Goal: Ask a question: Seek information or help from site administrators or community

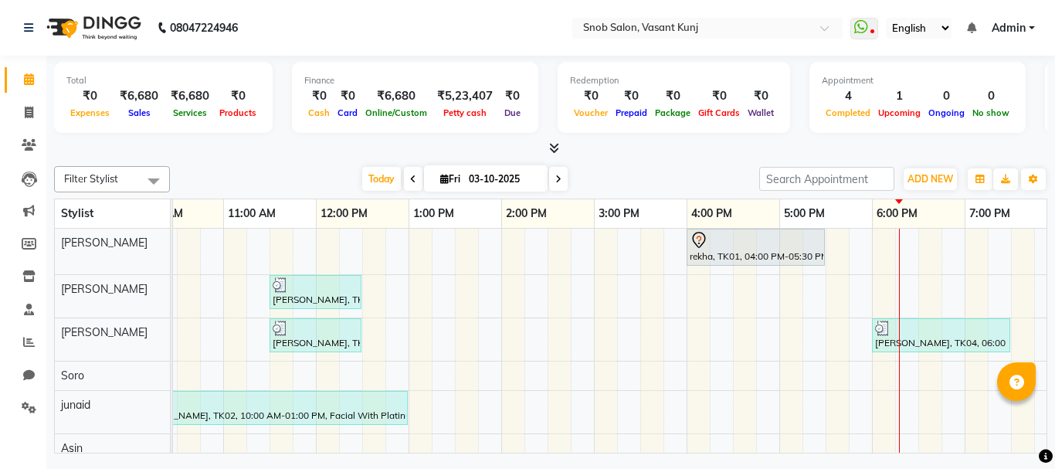
scroll to position [0, 331]
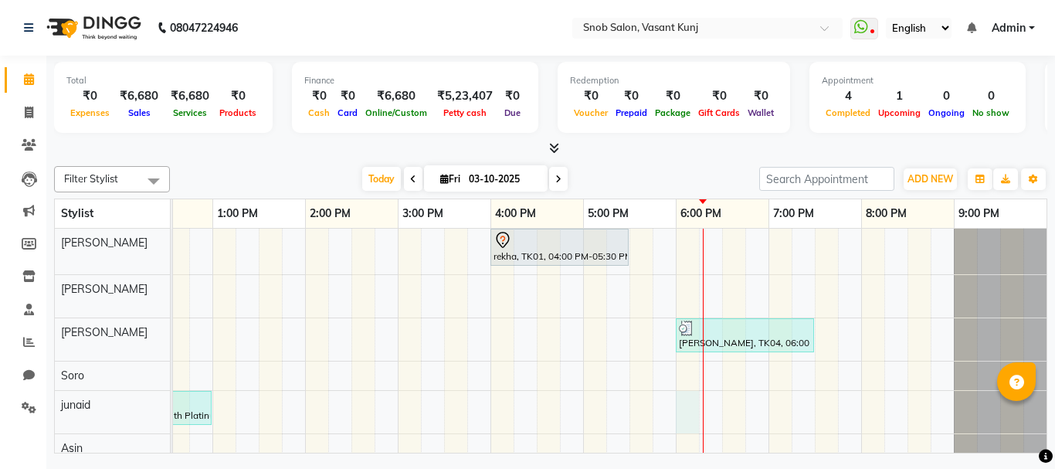
click at [684, 397] on div "rekha, TK01, 04:00 PM-05:30 PM, Party Makeup (Including Hair Styling) [DEMOGRAP…" at bounding box center [444, 346] width 1205 height 234
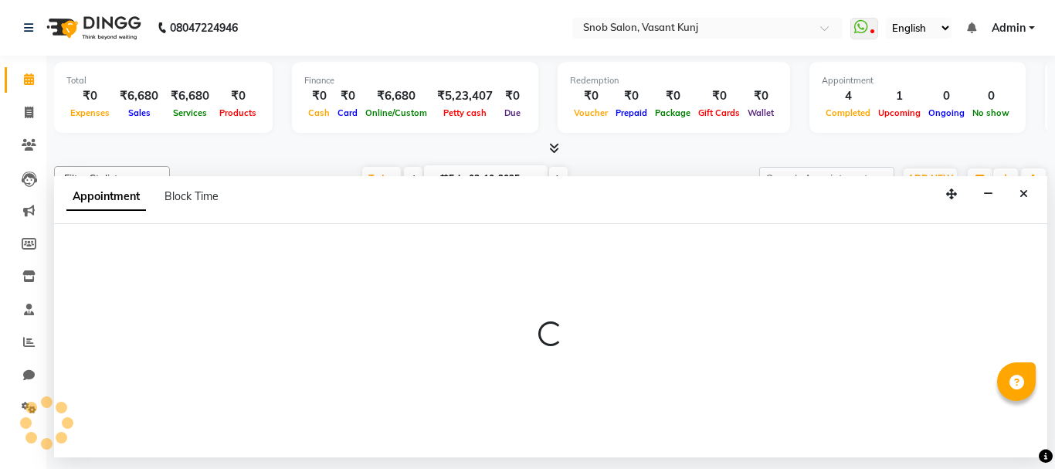
select select "82633"
select select "1080"
select select "tentative"
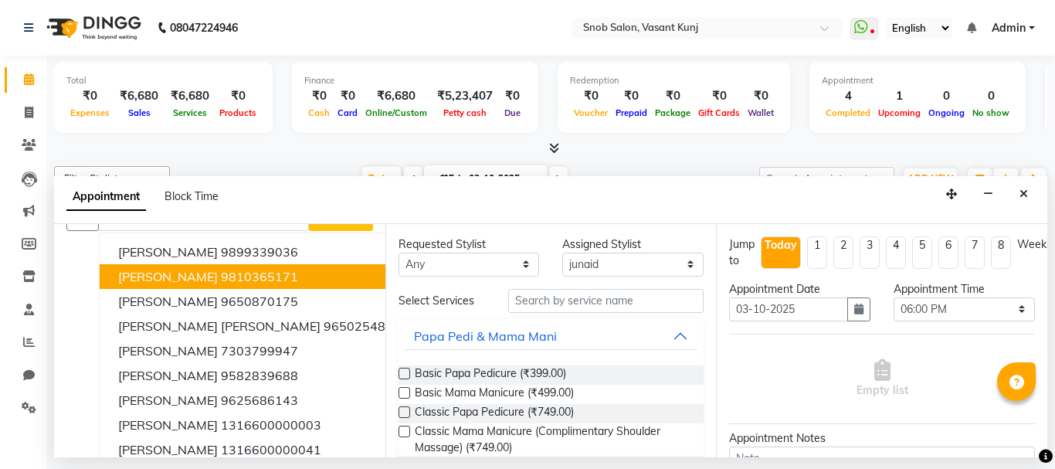
scroll to position [0, 0]
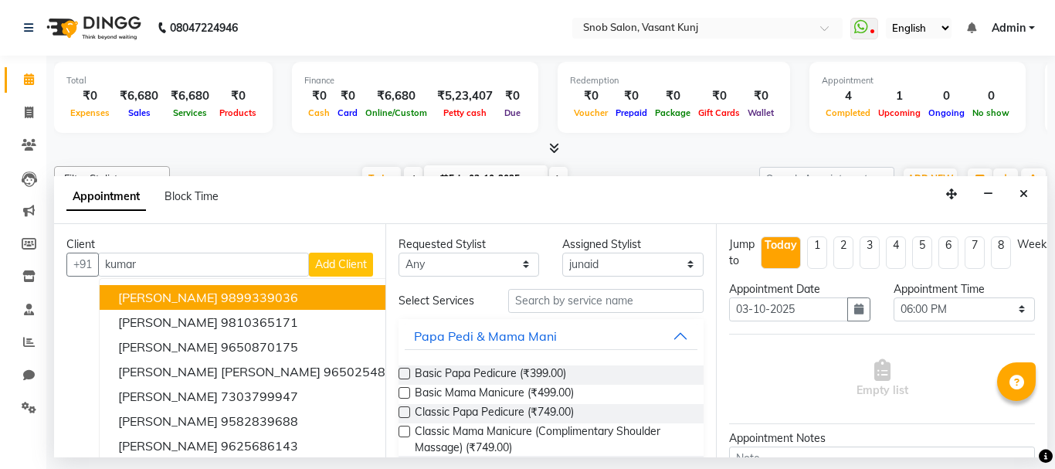
click at [102, 260] on input "kumar" at bounding box center [203, 265] width 211 height 24
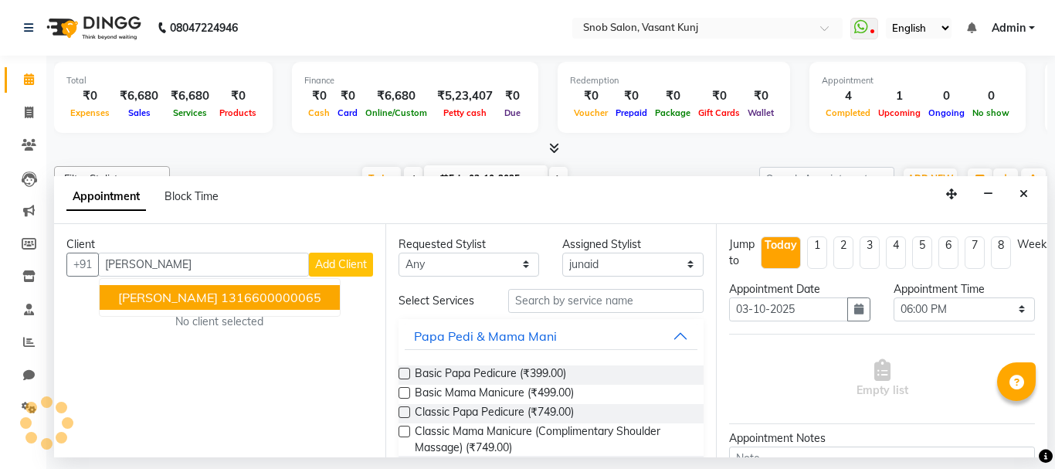
click at [138, 300] on span "[PERSON_NAME]" at bounding box center [168, 297] width 100 height 15
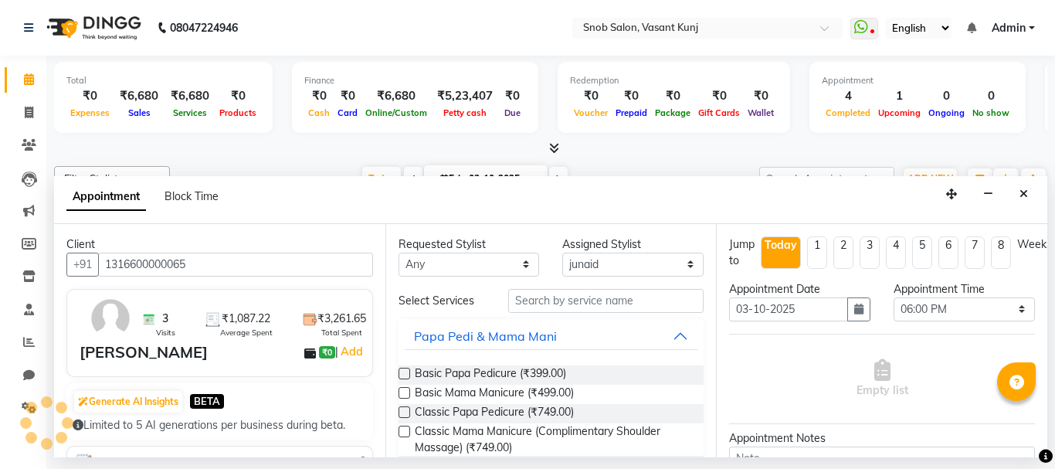
type input "1316600000065"
click at [1004, 334] on div "Empty list" at bounding box center [882, 379] width 306 height 90
click at [1011, 334] on div "Empty list" at bounding box center [882, 379] width 306 height 90
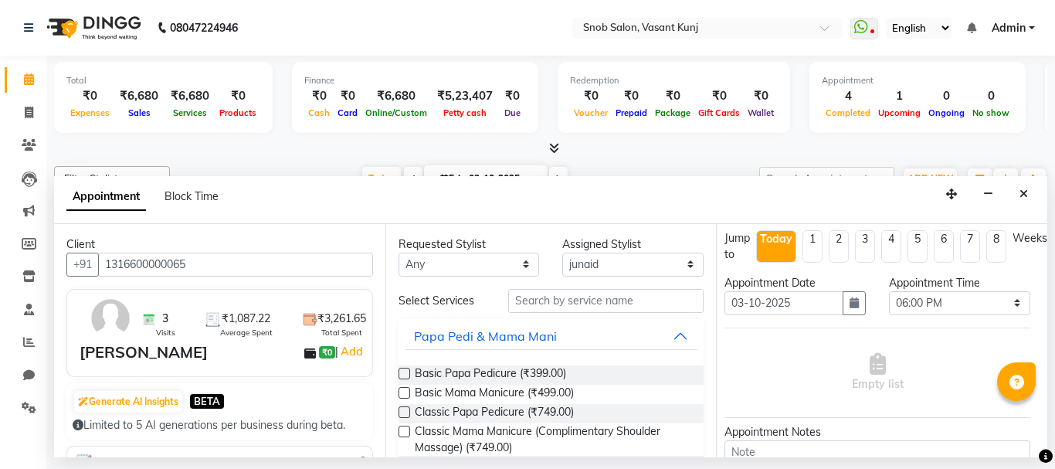
scroll to position [0, 17]
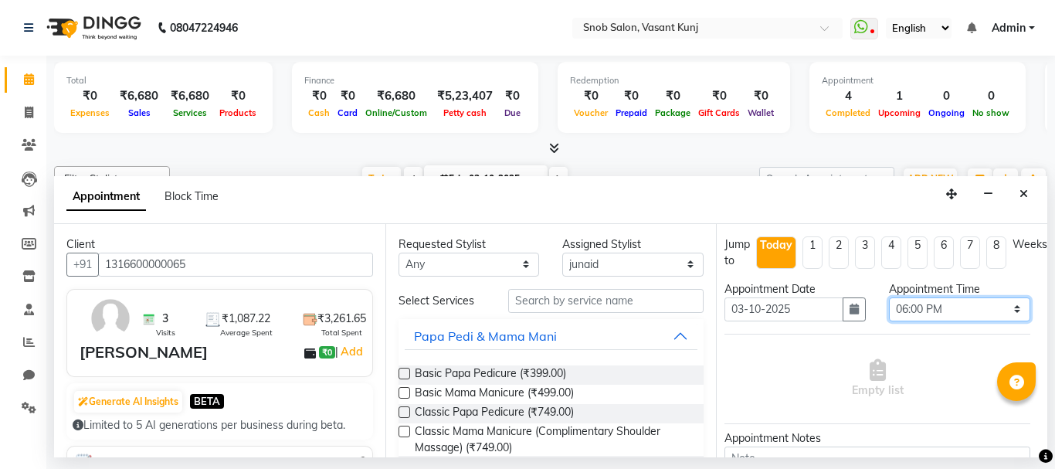
click at [993, 308] on select "Select 10:00 AM 10:15 AM 10:30 AM 10:45 AM 11:00 AM 11:15 AM 11:30 AM 11:45 AM …" at bounding box center [959, 309] width 141 height 24
select select "1050"
click at [889, 297] on select "Select 10:00 AM 10:15 AM 10:30 AM 10:45 AM 11:00 AM 11:15 AM 11:30 AM 11:45 AM …" at bounding box center [959, 309] width 141 height 24
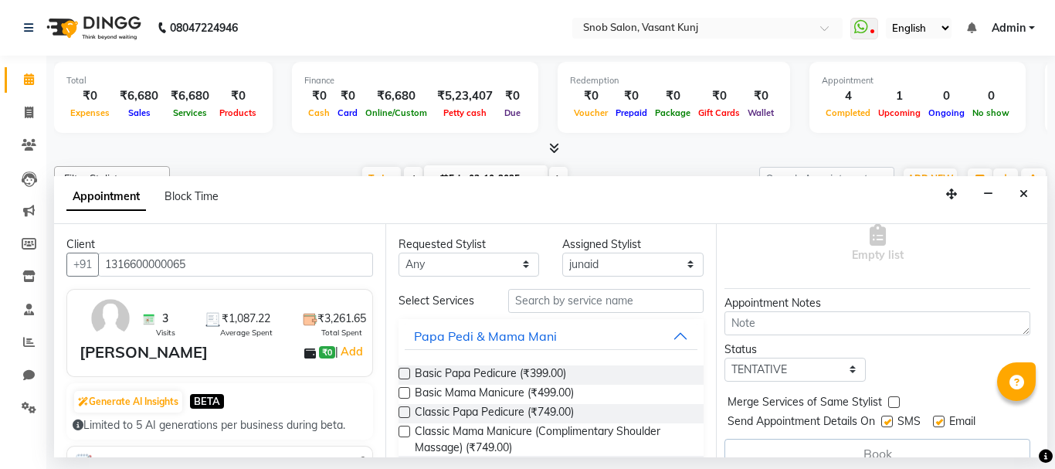
scroll to position [170, 17]
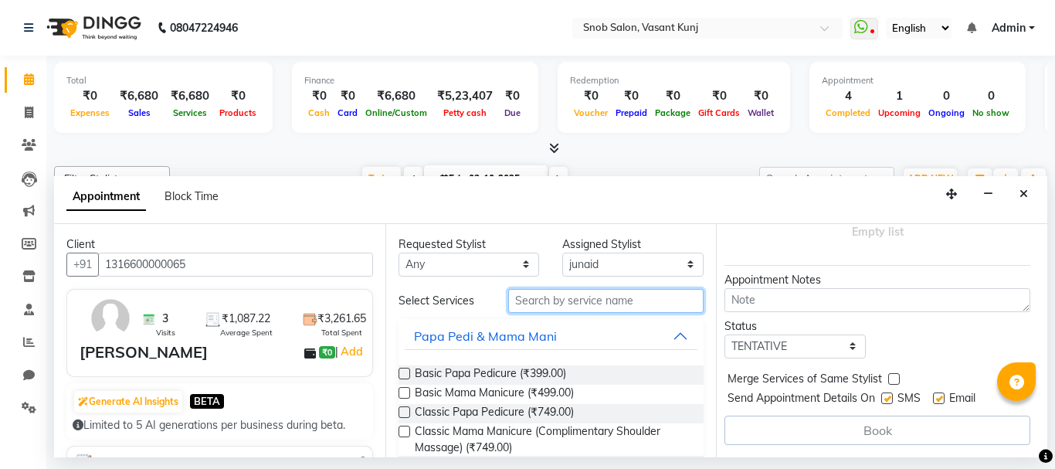
click at [578, 297] on input "text" at bounding box center [606, 301] width 196 height 24
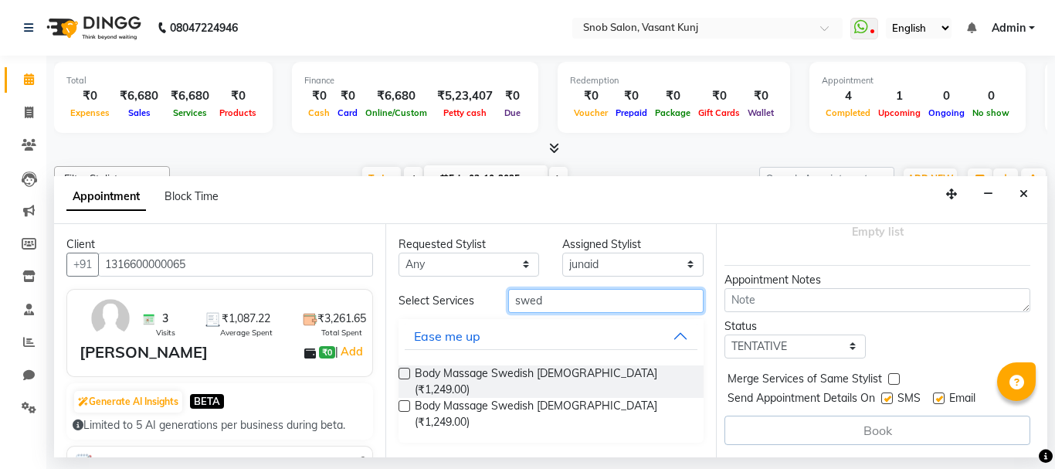
type input "swed"
click at [404, 400] on label at bounding box center [405, 406] width 12 height 12
click at [404, 403] on input "checkbox" at bounding box center [404, 408] width 10 height 10
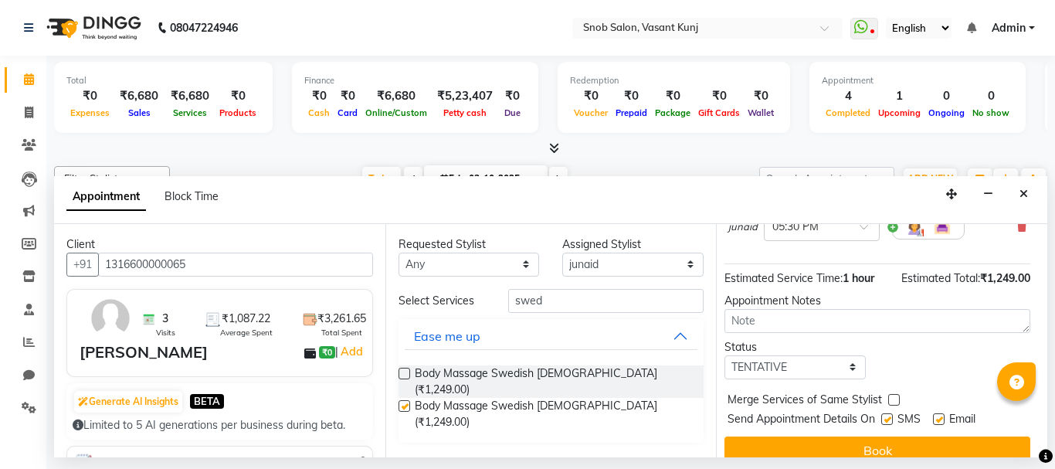
checkbox input "false"
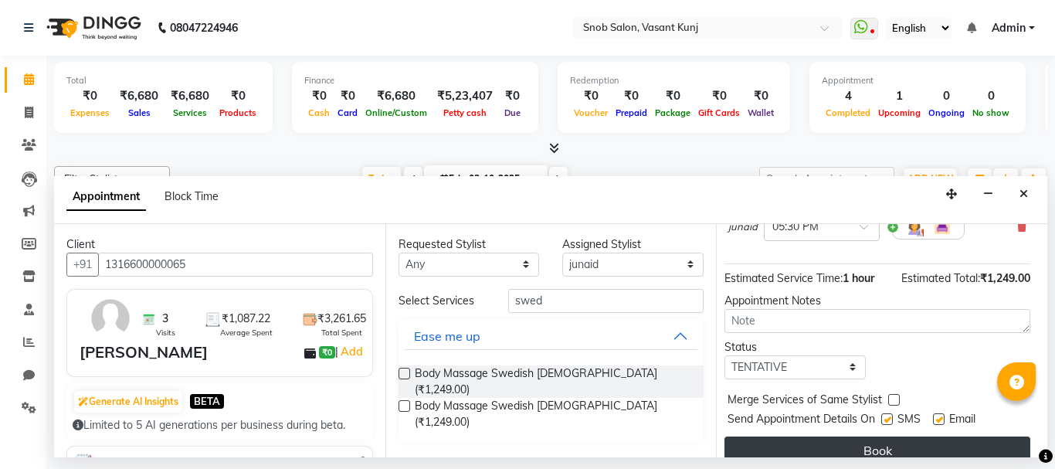
click at [736, 437] on button "Book" at bounding box center [878, 451] width 306 height 28
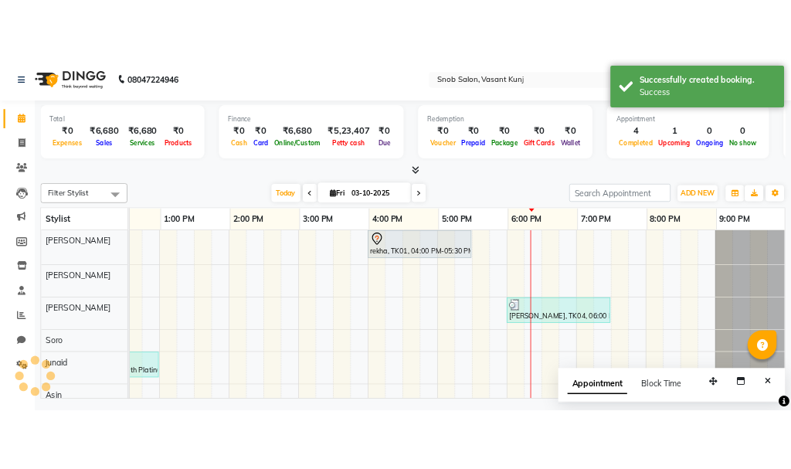
scroll to position [0, 331]
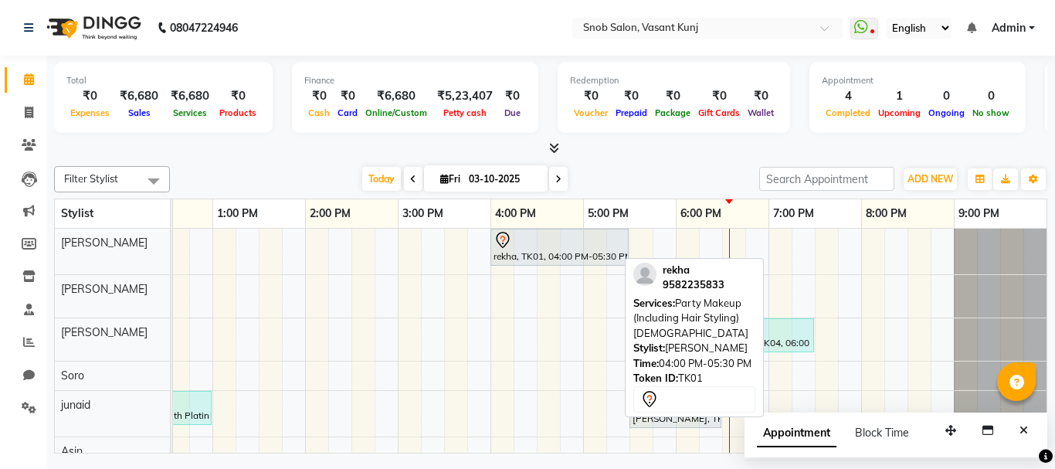
click at [537, 260] on div "rekha, TK01, 04:00 PM-05:30 PM, Party Makeup (Including Hair Styling) [DEMOGRAP…" at bounding box center [559, 247] width 135 height 32
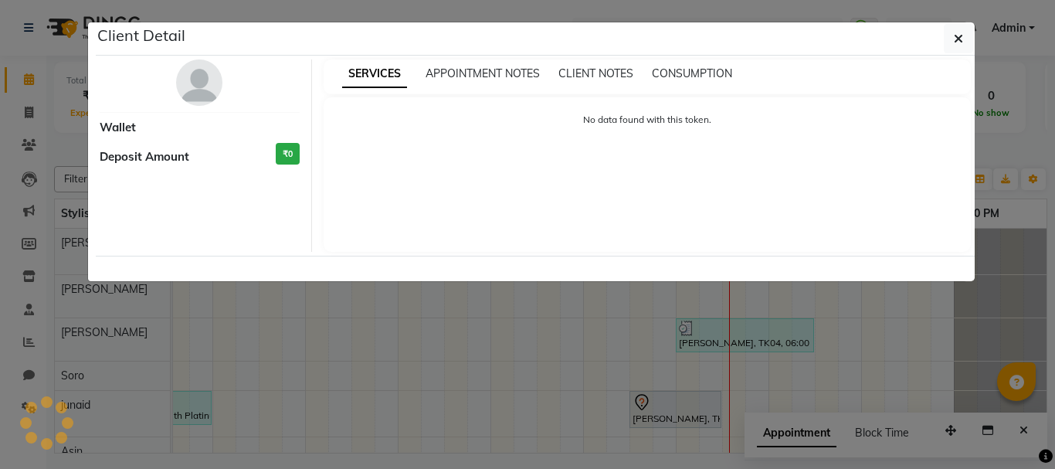
click at [536, 252] on div "SERVICES APPOINTMENT NOTES CLIENT NOTES CONSUMPTION No data found with this tok…" at bounding box center [647, 155] width 671 height 192
select select "7"
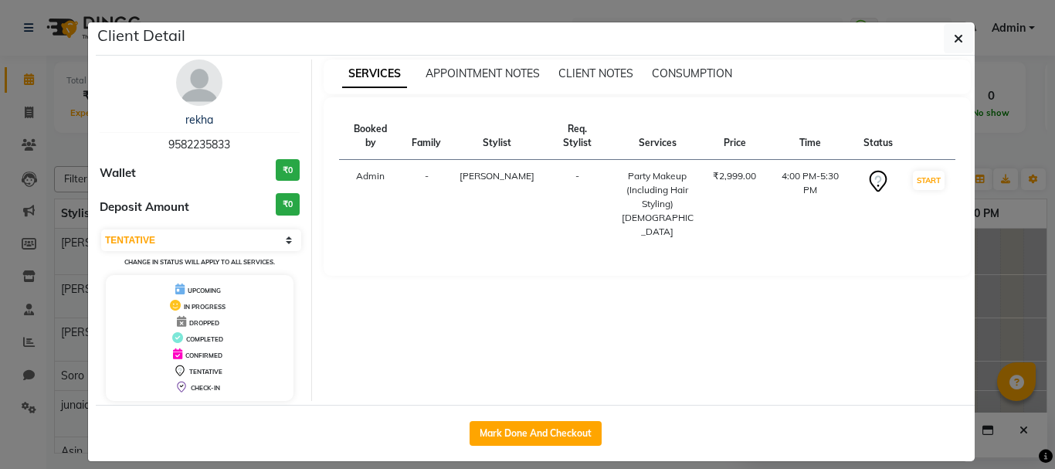
click at [536, 260] on div "SERVICES APPOINTMENT NOTES CLIENT NOTES CONSUMPTION Booked by Family Stylist Re…" at bounding box center [647, 230] width 671 height 342
click at [954, 44] on icon "button" at bounding box center [958, 38] width 9 height 12
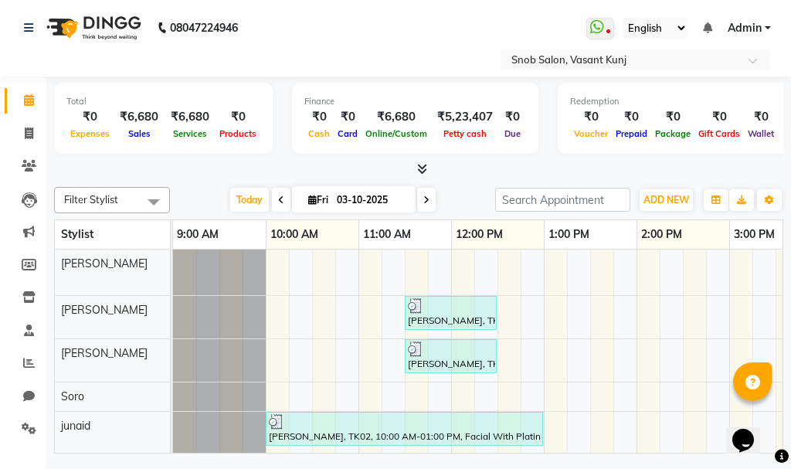
click at [764, 27] on link "Admin" at bounding box center [749, 28] width 43 height 16
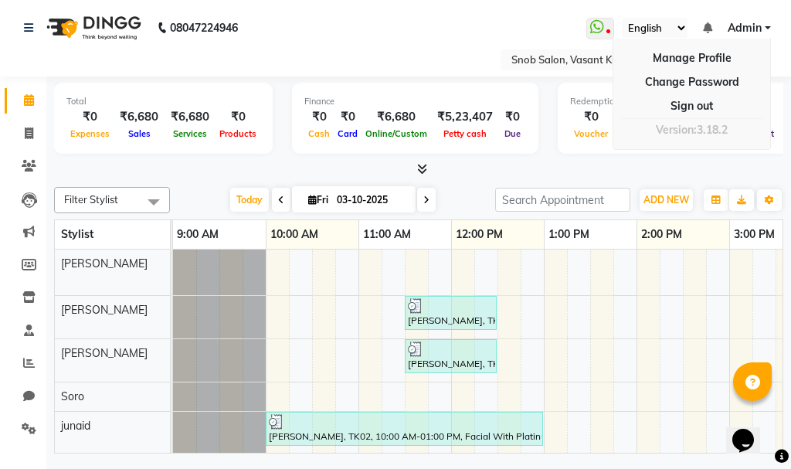
click at [767, 29] on link "Admin" at bounding box center [749, 28] width 43 height 16
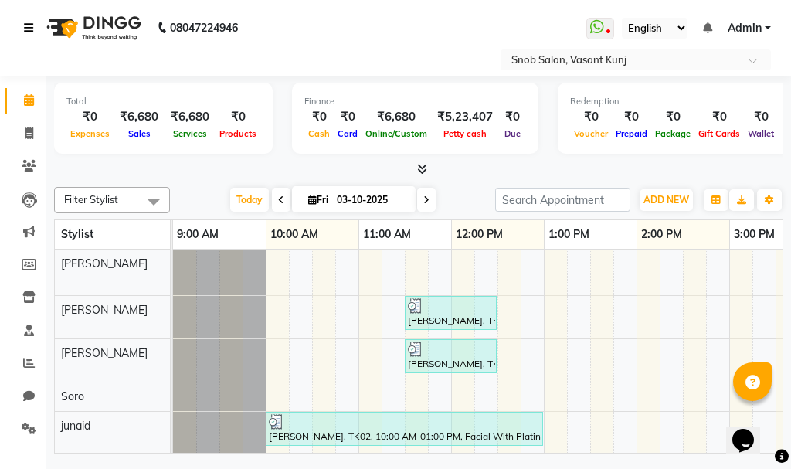
click at [26, 28] on icon at bounding box center [28, 27] width 9 height 11
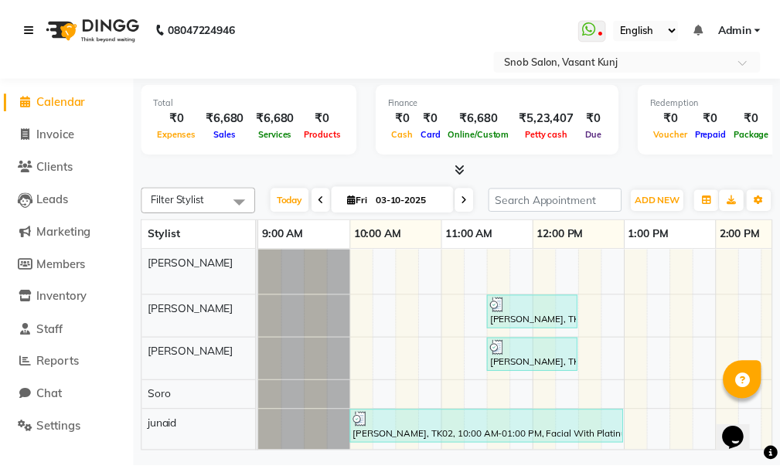
scroll to position [77, 0]
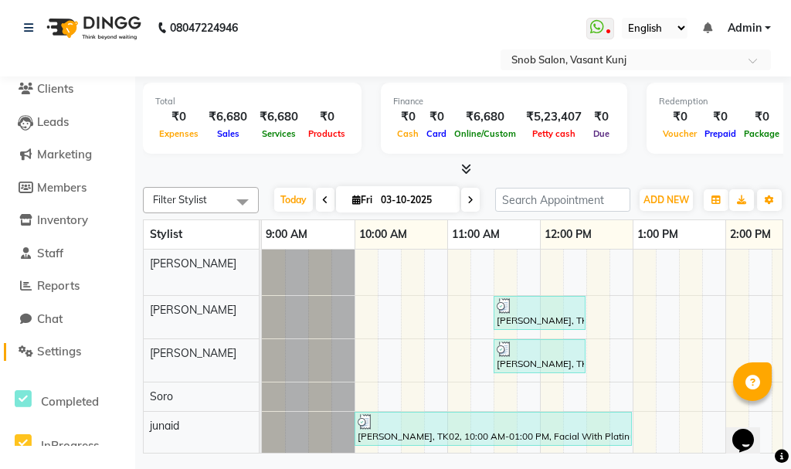
click at [52, 350] on span "Settings" at bounding box center [59, 351] width 44 height 15
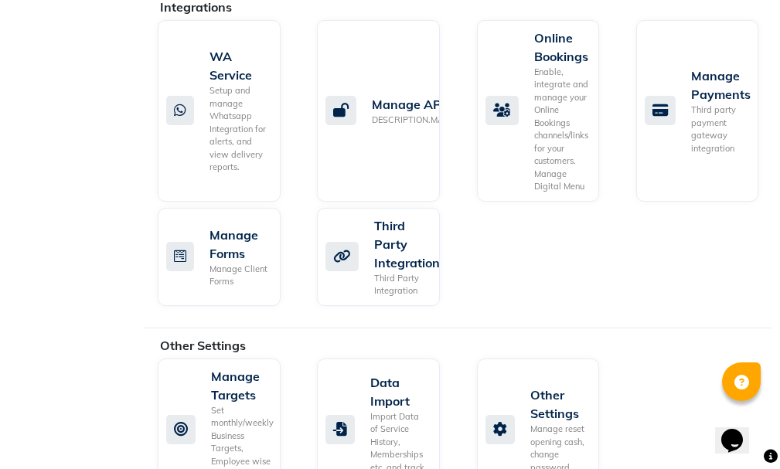
scroll to position [1522, 0]
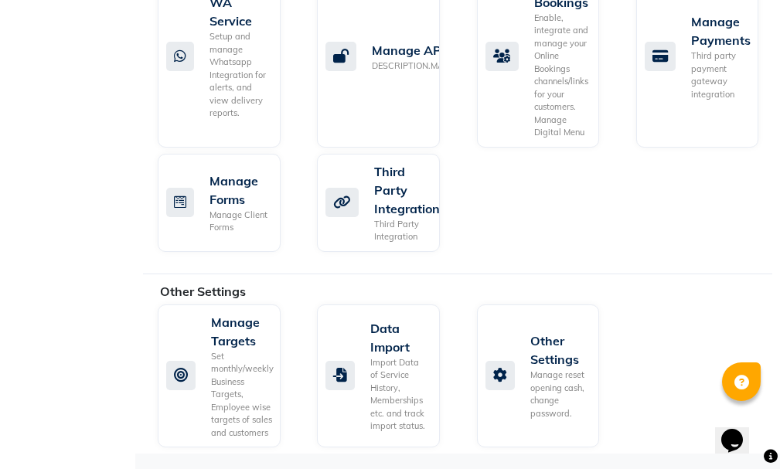
click at [732, 435] on icon "Chat widget" at bounding box center [732, 440] width 22 height 23
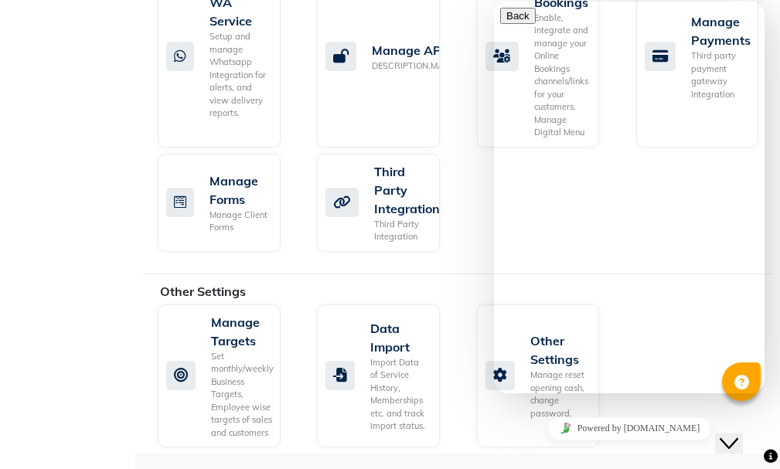
click at [556, 448] on textarea at bounding box center [570, 454] width 141 height 12
type textarea "hi"
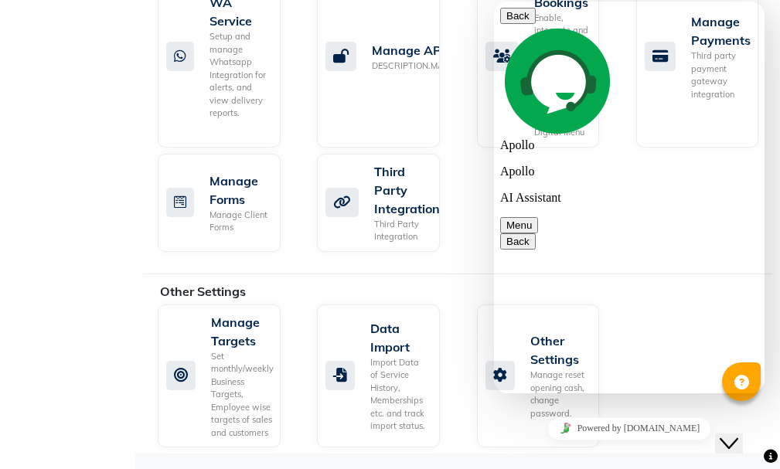
type textarea "I want app for my desktop"
type textarea "so this is for mobile only"
click at [538, 217] on button "Menu" at bounding box center [519, 225] width 38 height 16
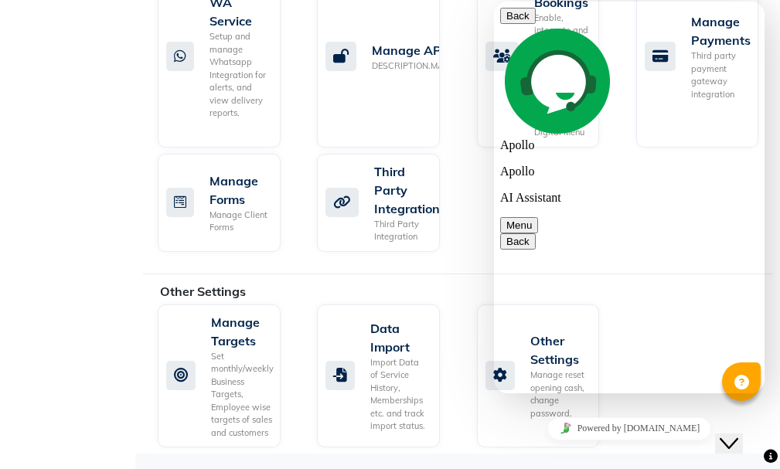
click at [521, 24] on button "Back" at bounding box center [518, 16] width 36 height 16
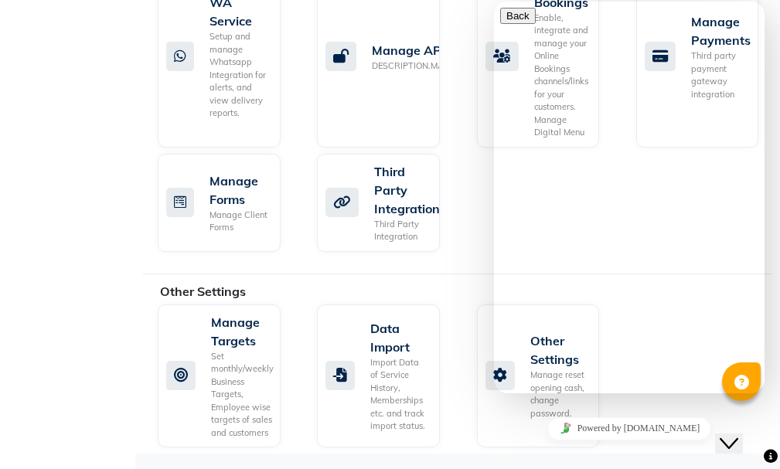
click at [738, 434] on icon "Close Chat This icon closes the chat window." at bounding box center [728, 443] width 19 height 19
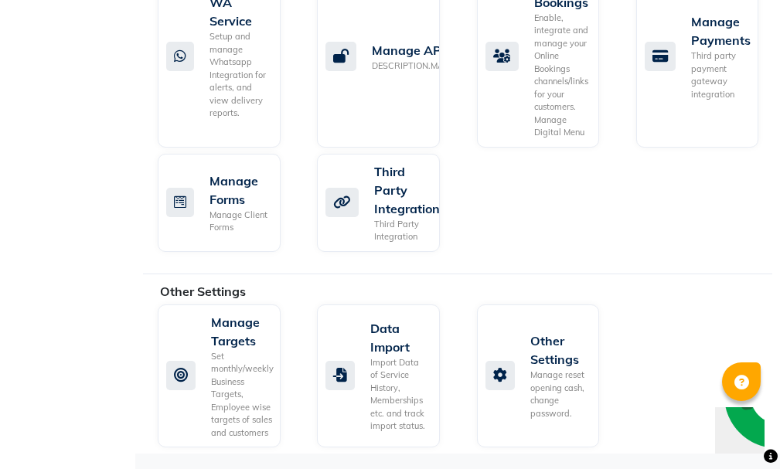
click at [747, 382] on icon at bounding box center [741, 383] width 15 height 15
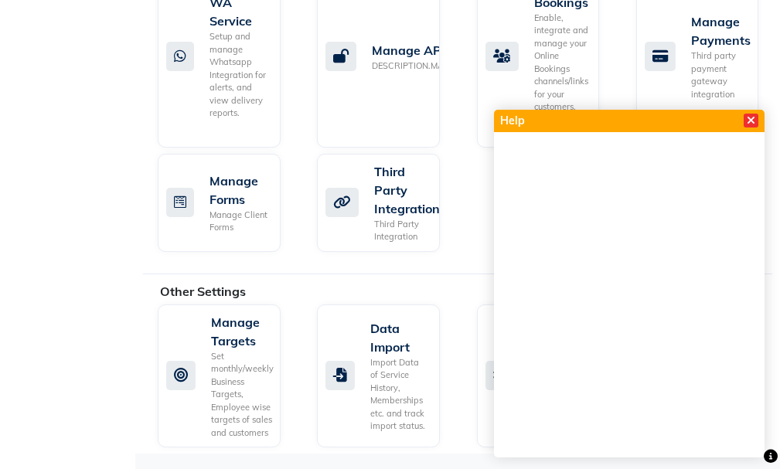
click at [752, 122] on icon at bounding box center [750, 120] width 8 height 11
